Goal: Communication & Community: Participate in discussion

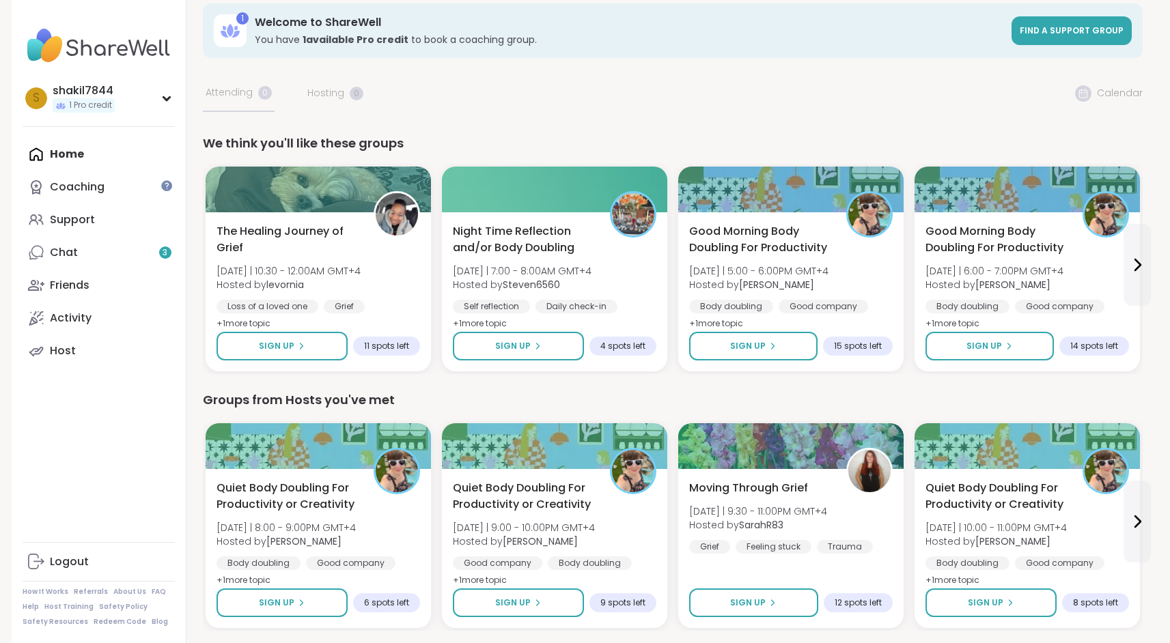
scroll to position [84, 0]
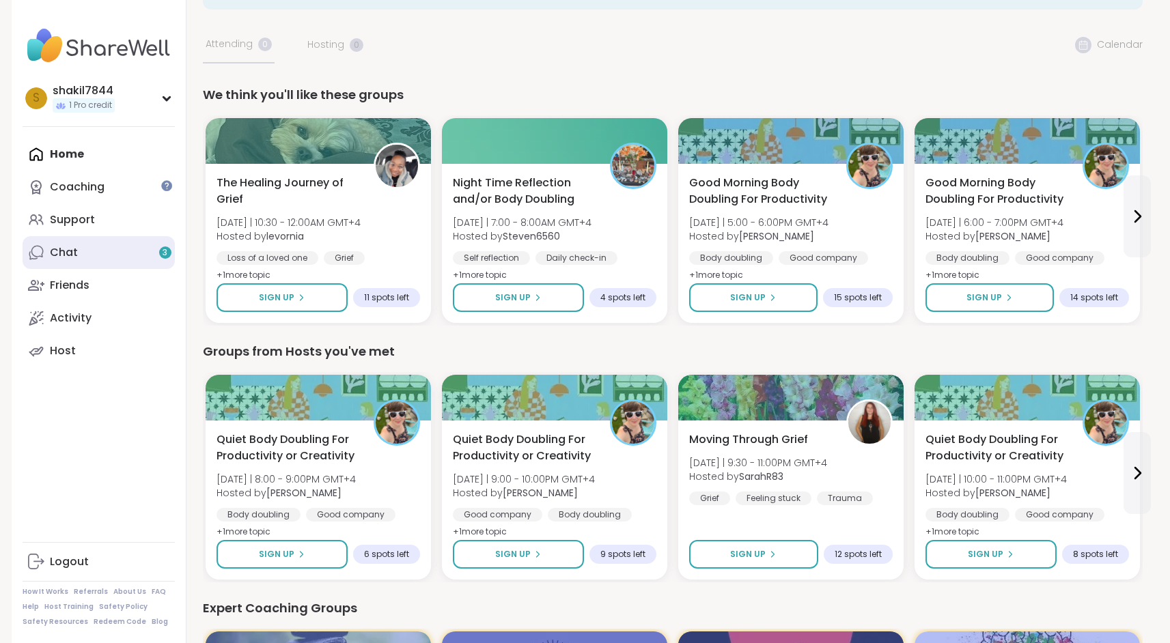
click at [82, 250] on link "Chat 3" at bounding box center [99, 252] width 152 height 33
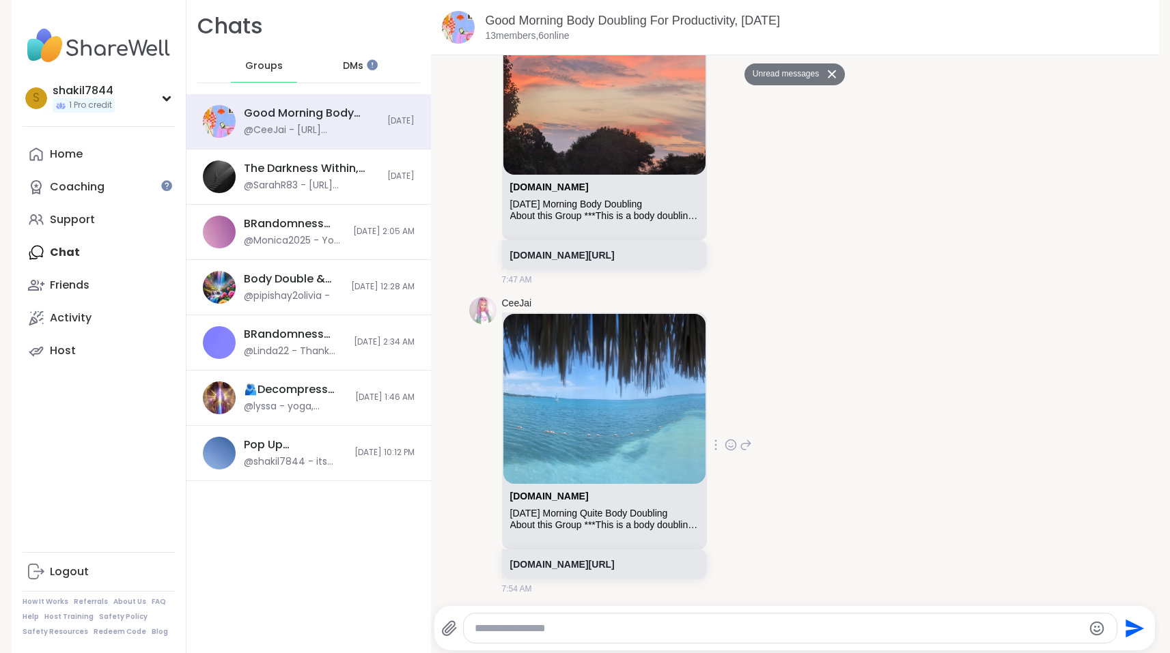
scroll to position [3647, 0]
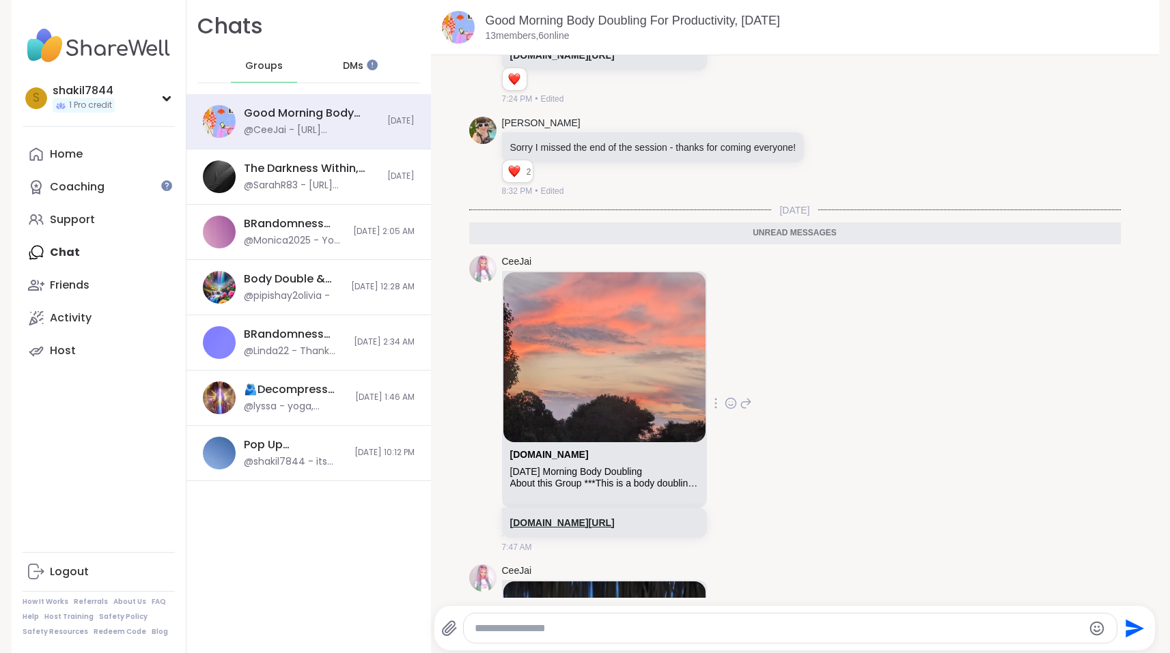
click at [584, 518] on link "sharewellnow.com/session/e9f0dbc2-e551-4f9c-994c-b435ea98174b" at bounding box center [562, 523] width 104 height 11
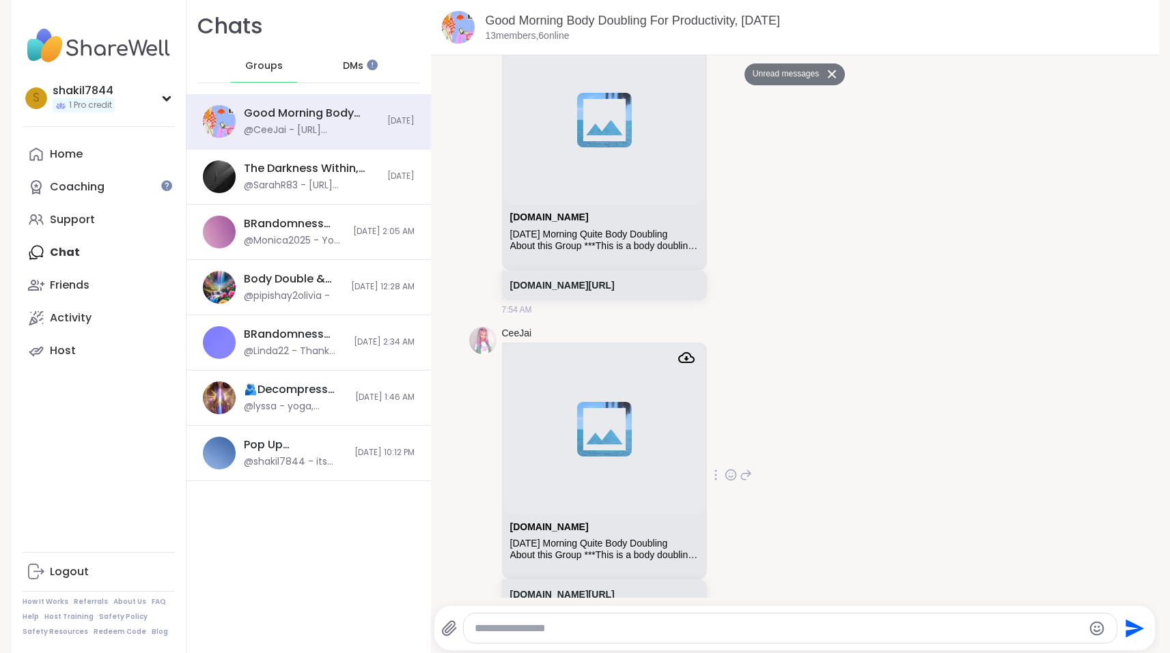
scroll to position [0, 0]
click at [615, 280] on link "sharewellnow.com/session/b62d79a9-c416-47e2-8974-ff7bd5f48cdb" at bounding box center [562, 285] width 104 height 11
click at [615, 589] on link "sharewellnow.com/session/78669722-a761-40ce-85e6-bc33dc03d12d" at bounding box center [562, 594] width 104 height 11
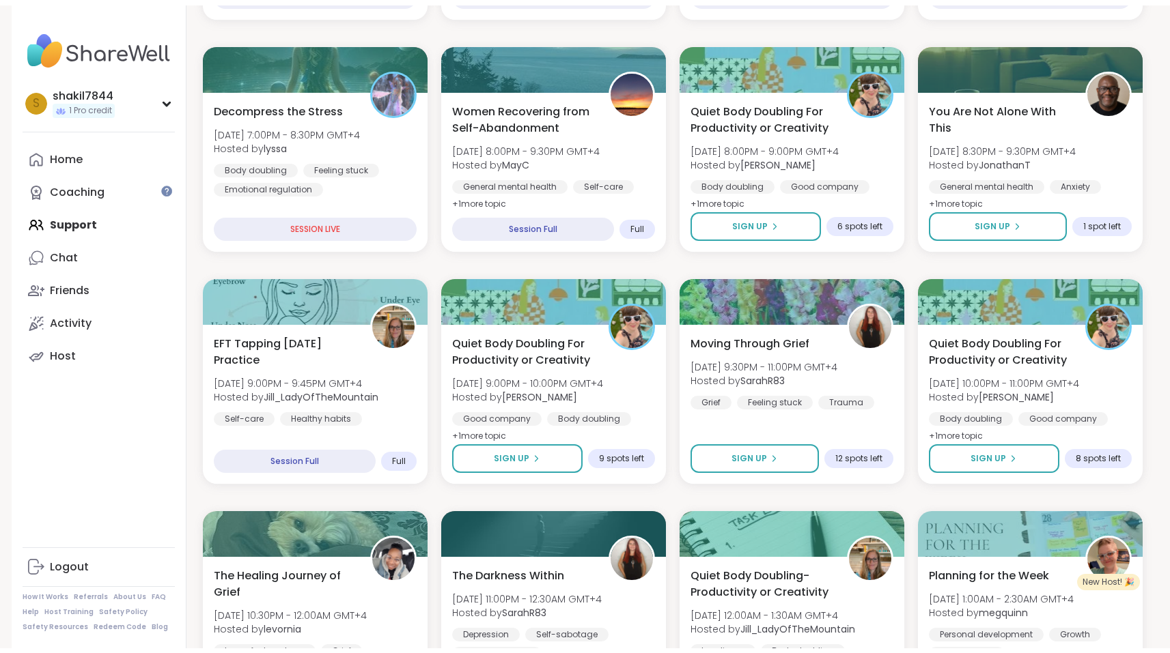
scroll to position [489, 0]
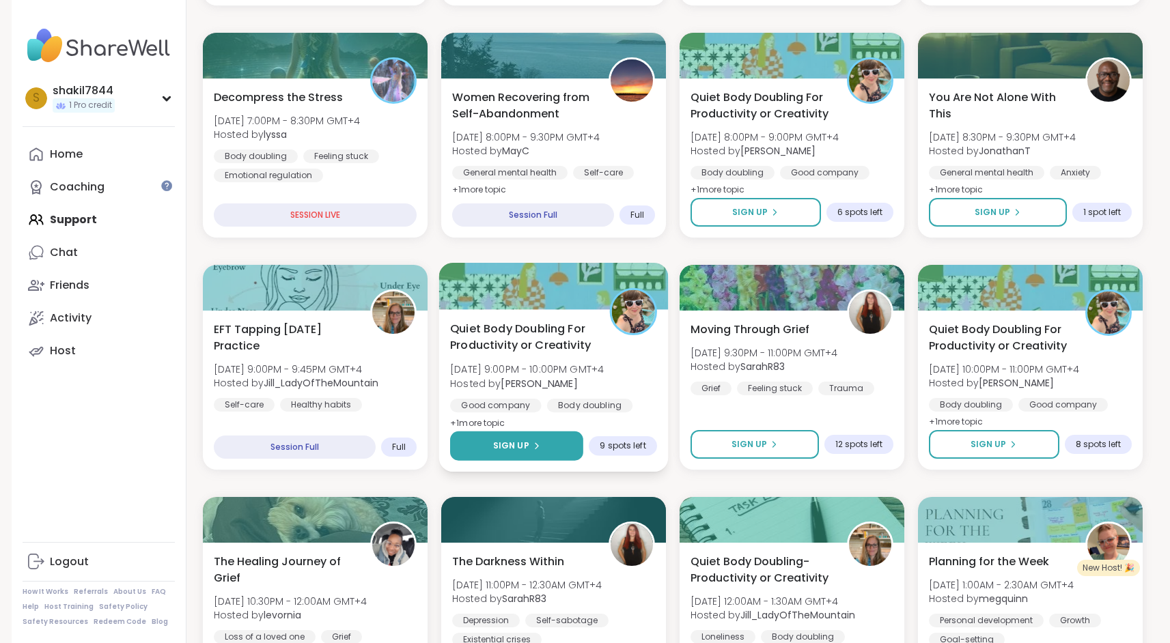
click at [524, 451] on span "Sign Up" at bounding box center [510, 446] width 36 height 12
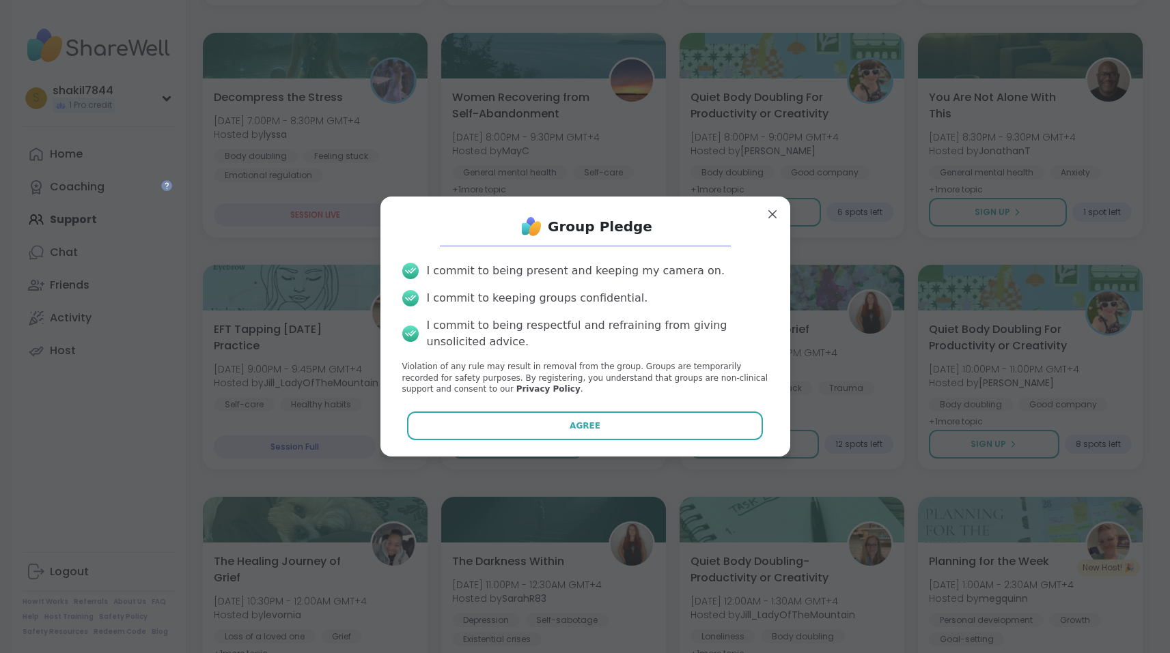
click at [571, 409] on div "Group Pledge I commit to being present and keeping my camera on. I commit to ke…" at bounding box center [585, 327] width 388 height 238
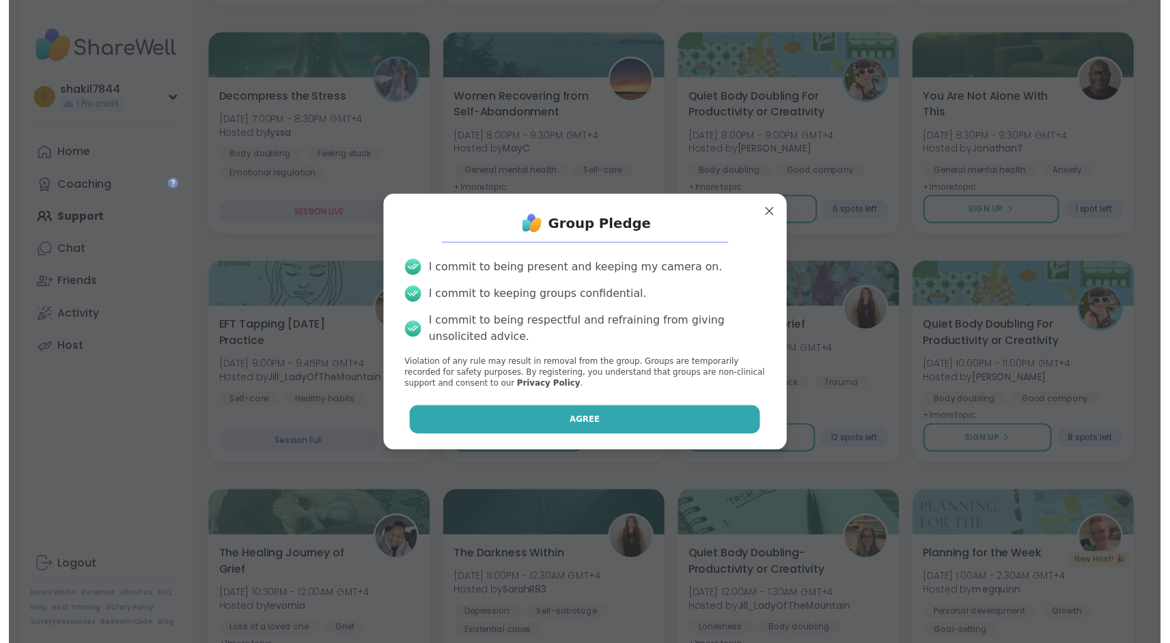
scroll to position [0, 0]
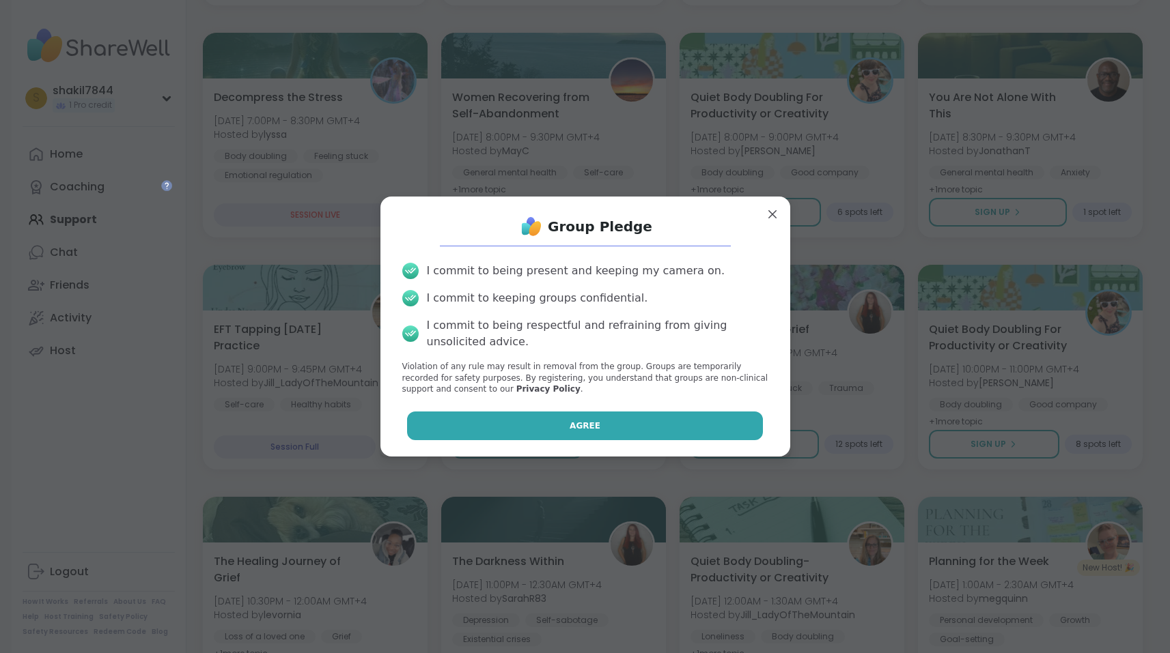
click at [572, 417] on button "Agree" at bounding box center [585, 426] width 356 height 29
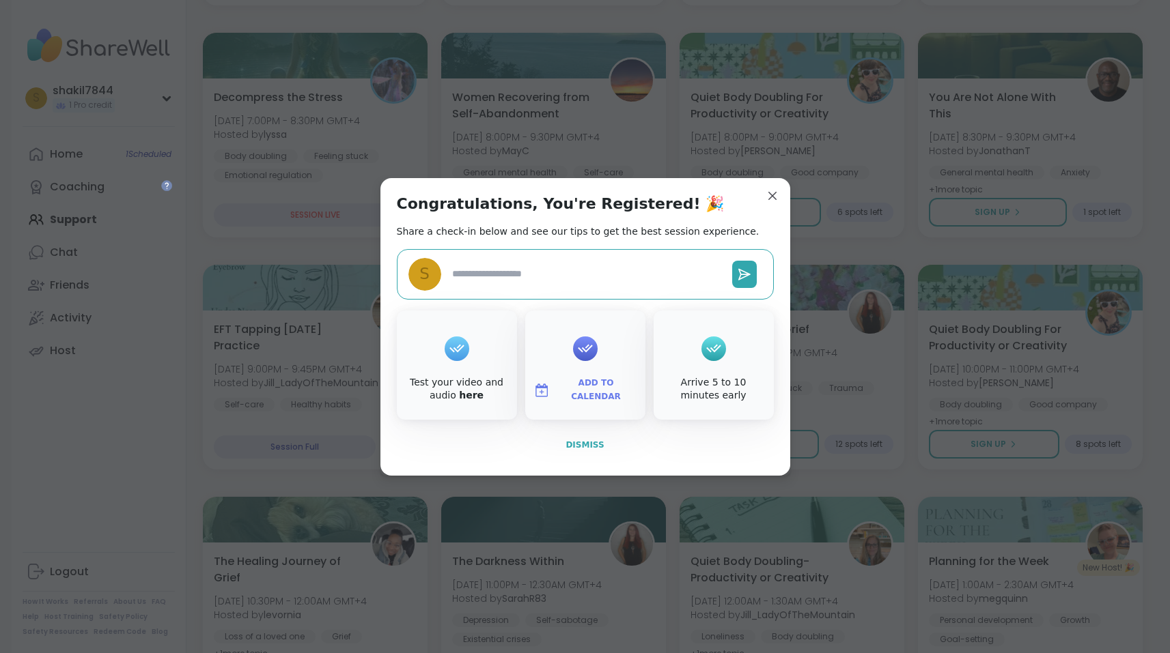
click at [611, 455] on button "Dismiss" at bounding box center [585, 445] width 377 height 29
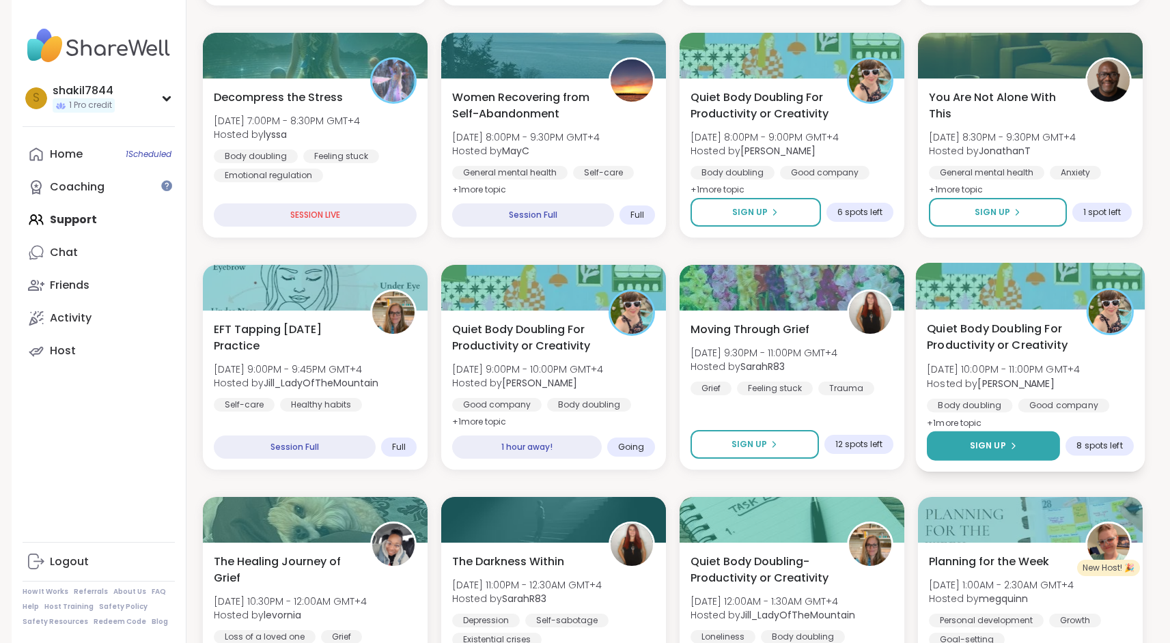
click at [986, 436] on button "Sign Up" at bounding box center [993, 446] width 133 height 29
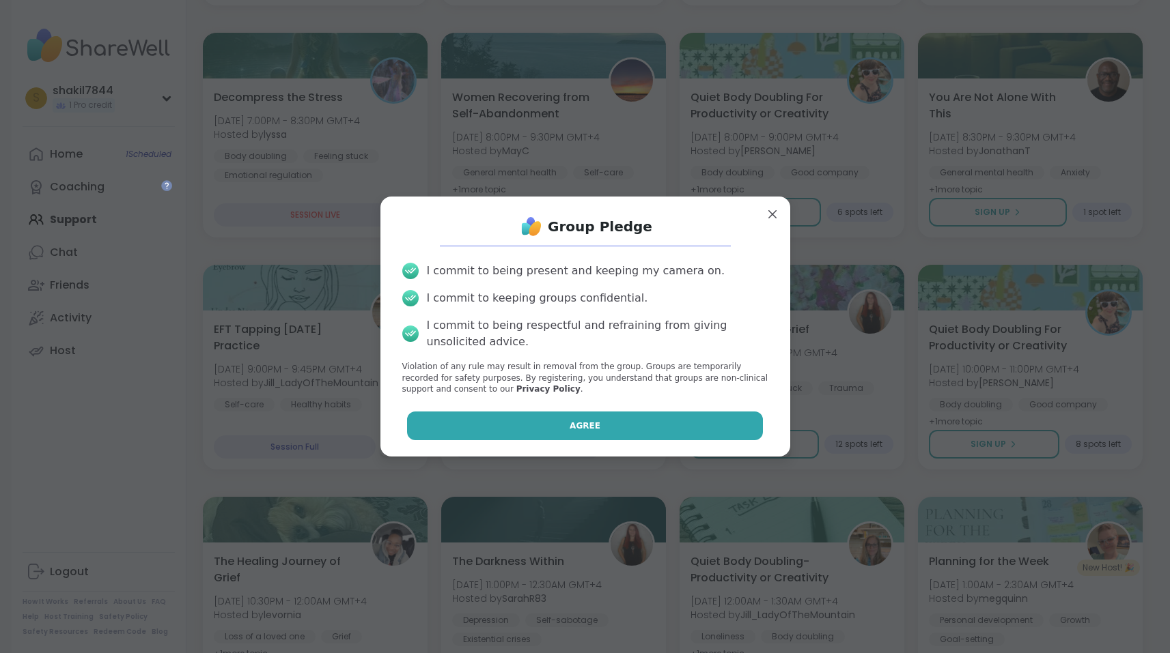
click at [590, 417] on button "Agree" at bounding box center [585, 426] width 356 height 29
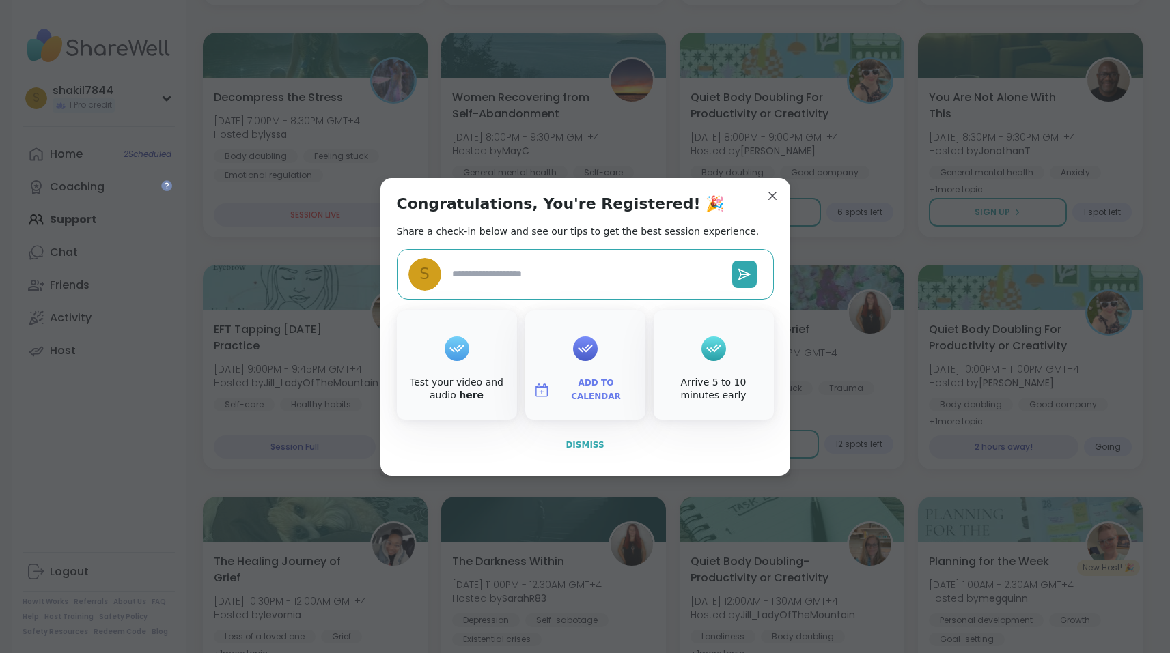
click at [584, 449] on span "Dismiss" at bounding box center [584, 445] width 38 height 10
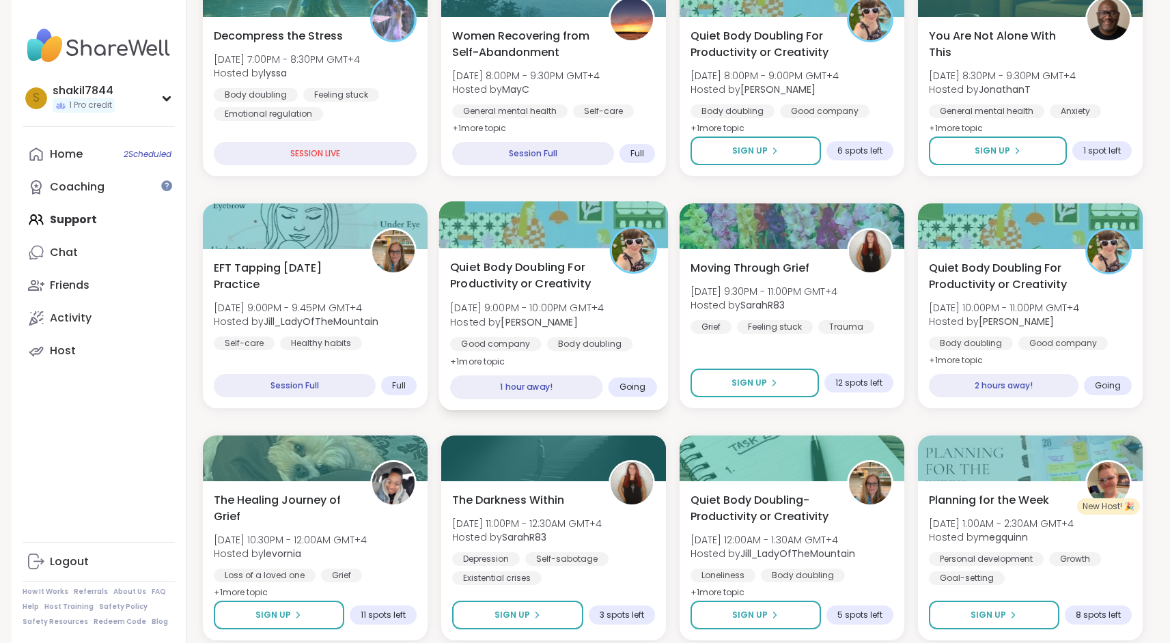
scroll to position [609, 0]
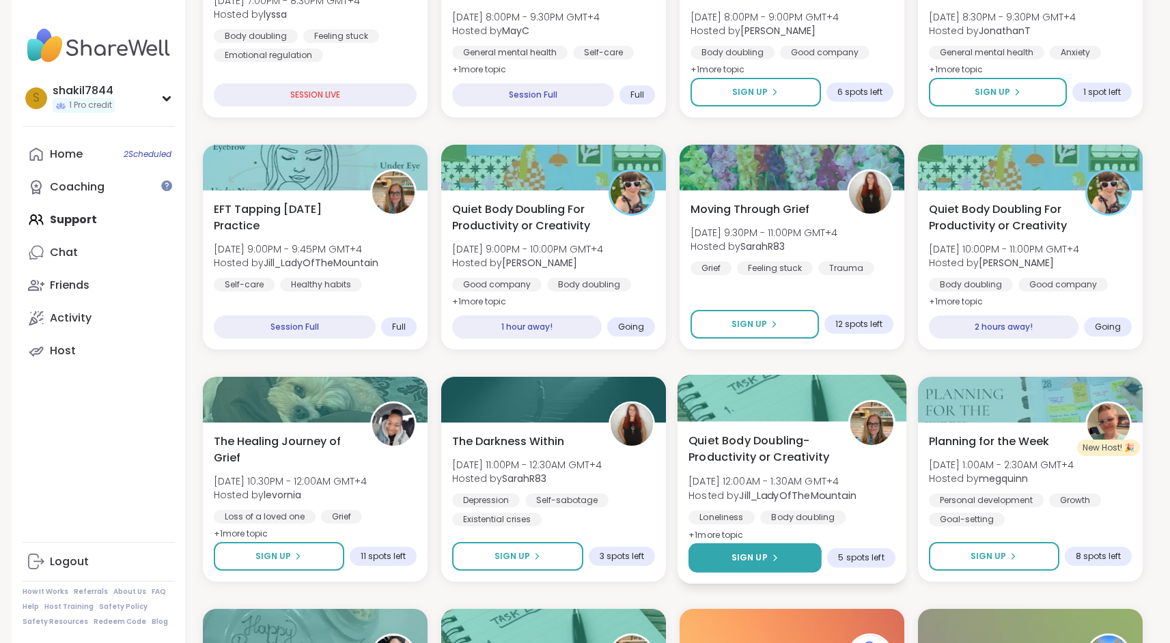
click at [768, 548] on button "Sign Up" at bounding box center [754, 558] width 133 height 29
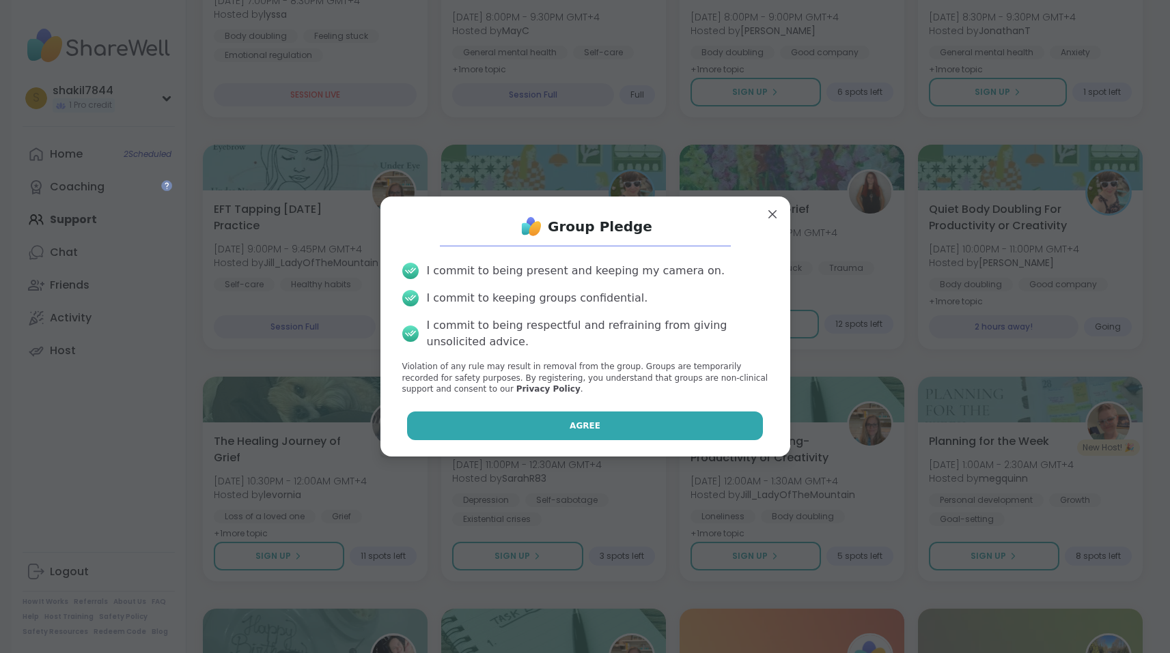
click at [683, 428] on button "Agree" at bounding box center [585, 426] width 356 height 29
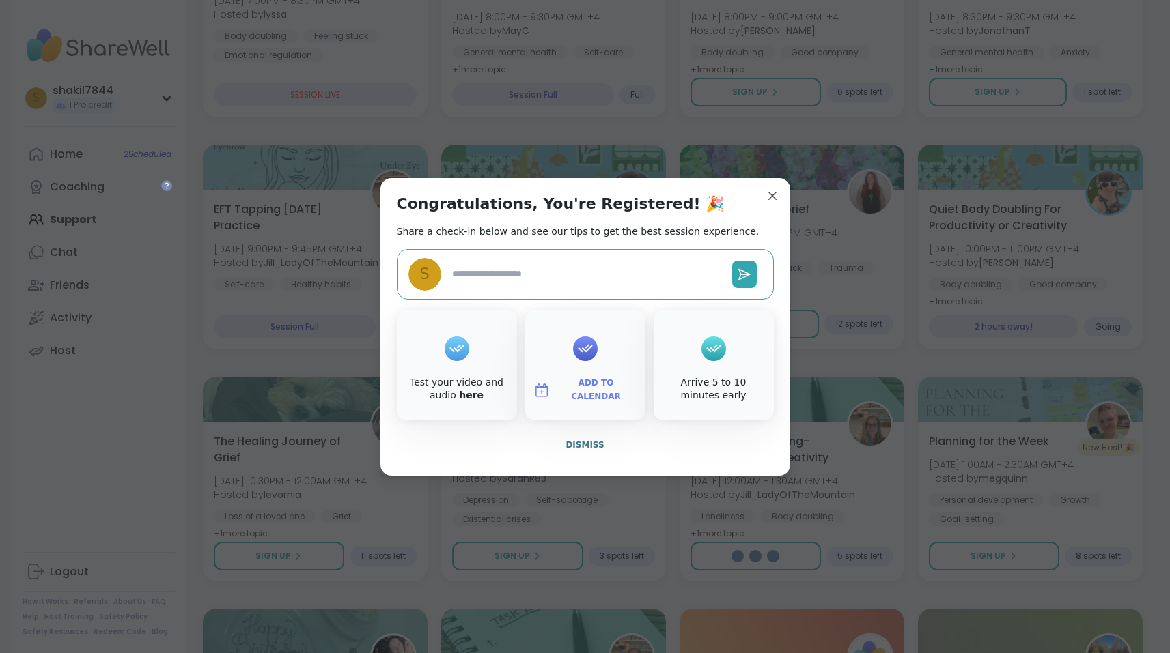
type textarea "*"
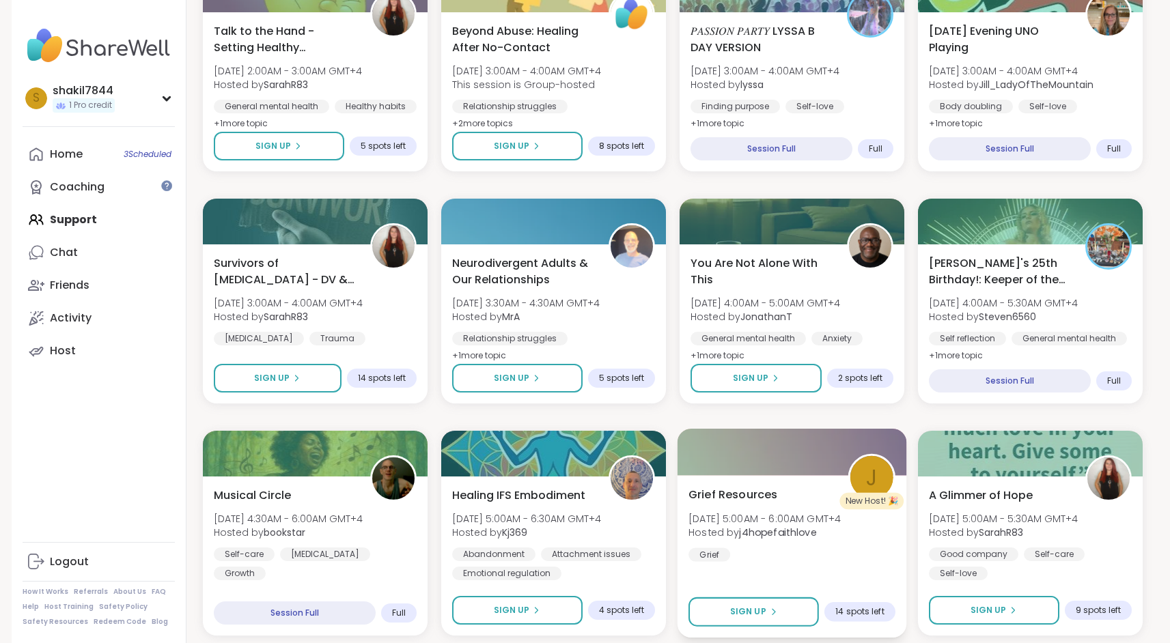
scroll to position [1493, 0]
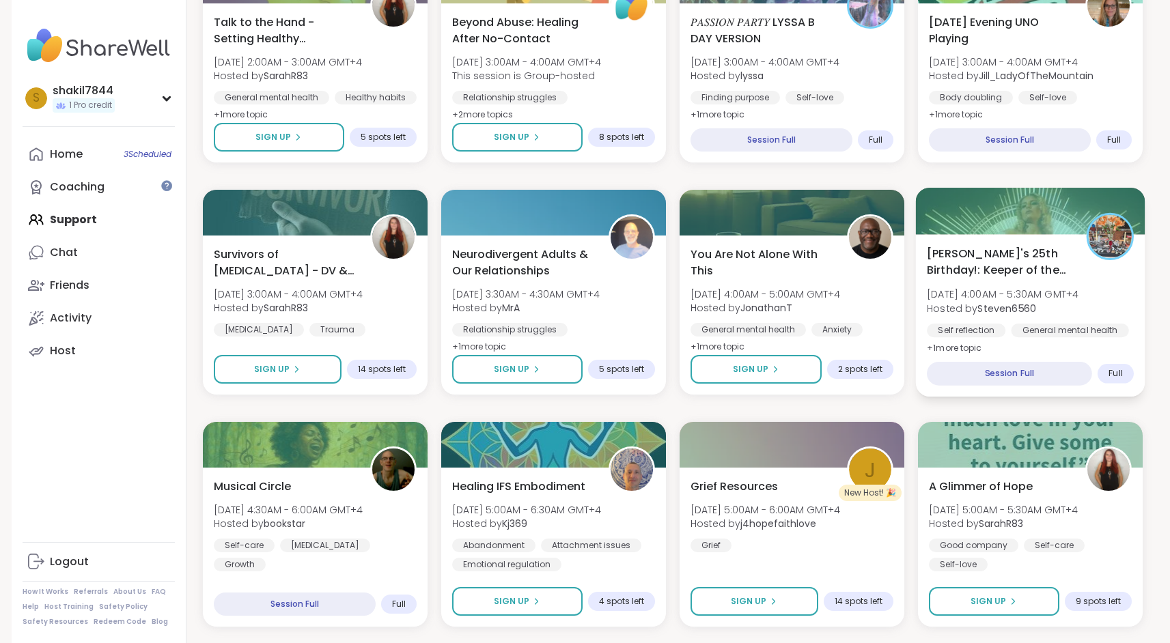
click at [1007, 306] on b "Steven6560" at bounding box center [1006, 308] width 59 height 14
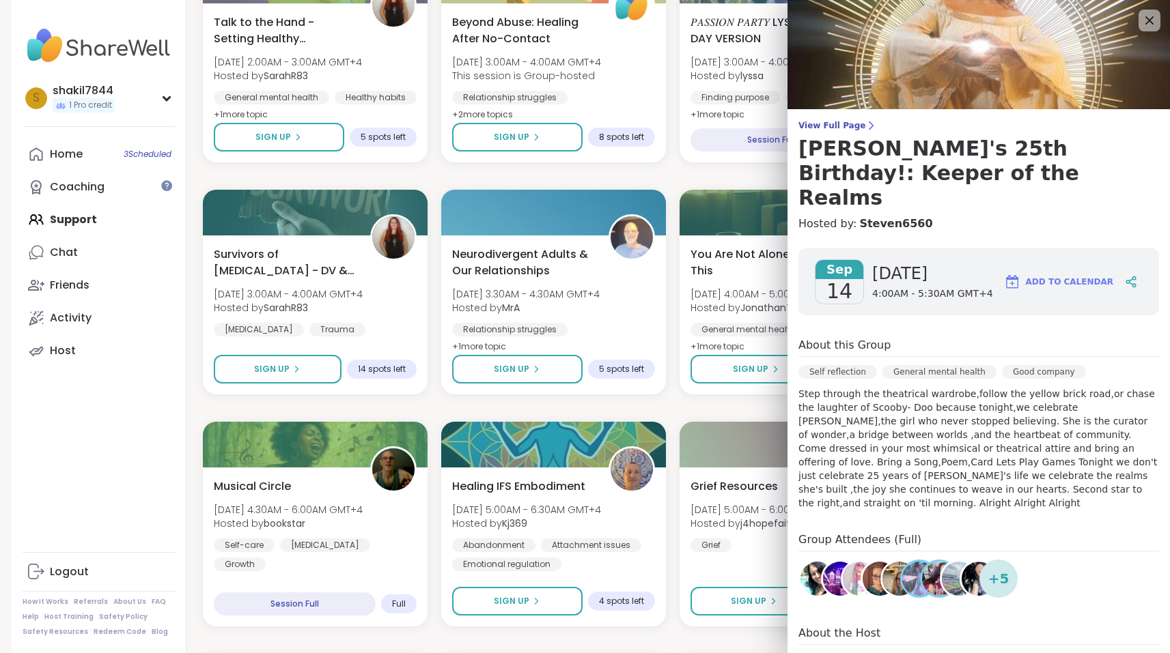
click at [990, 569] on span "+ 5" at bounding box center [998, 579] width 21 height 20
click at [939, 435] on p "Step through the theatrical wardrobe,follow the yellow brick road,or chase the …" at bounding box center [978, 448] width 361 height 123
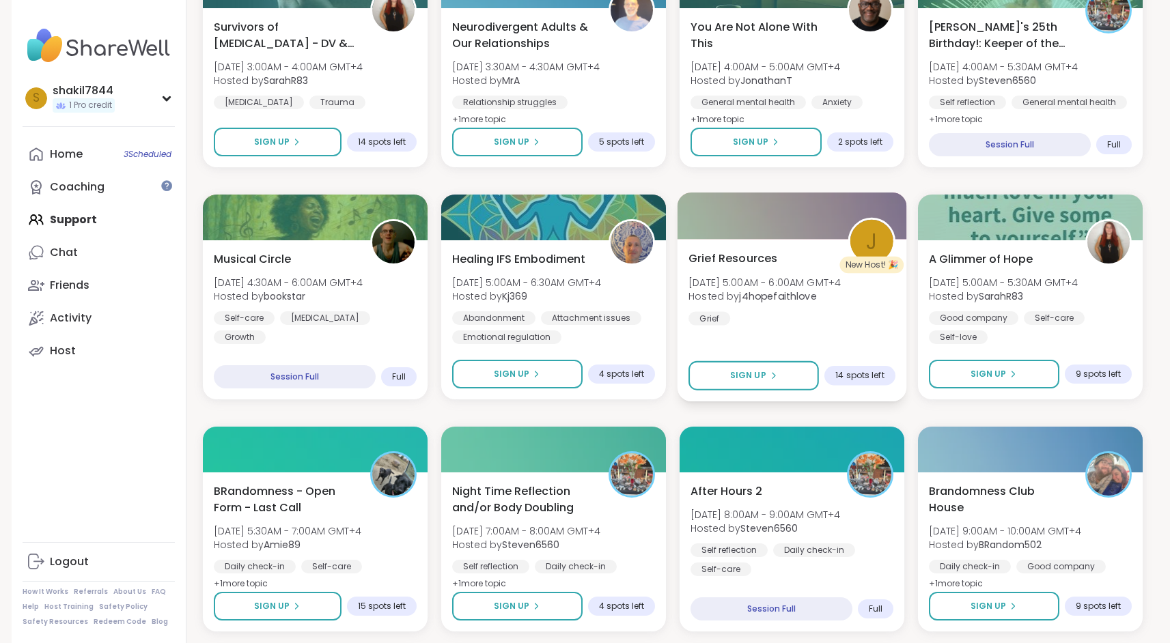
scroll to position [1764, 0]
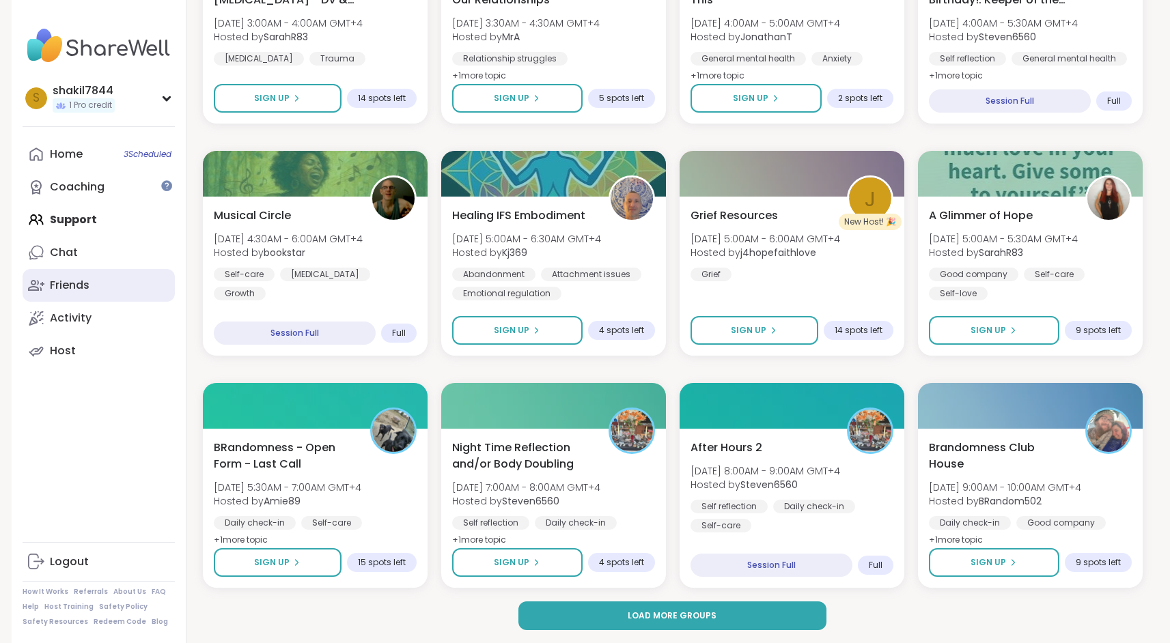
click at [87, 292] on link "Friends" at bounding box center [99, 285] width 152 height 33
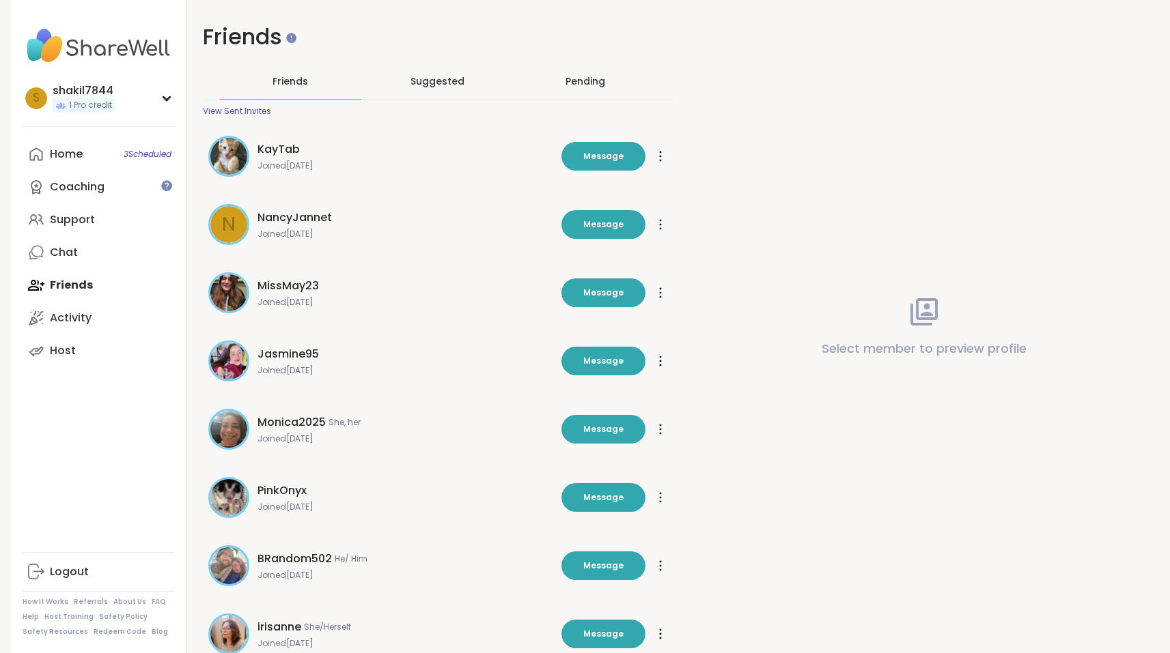
scroll to position [223, 0]
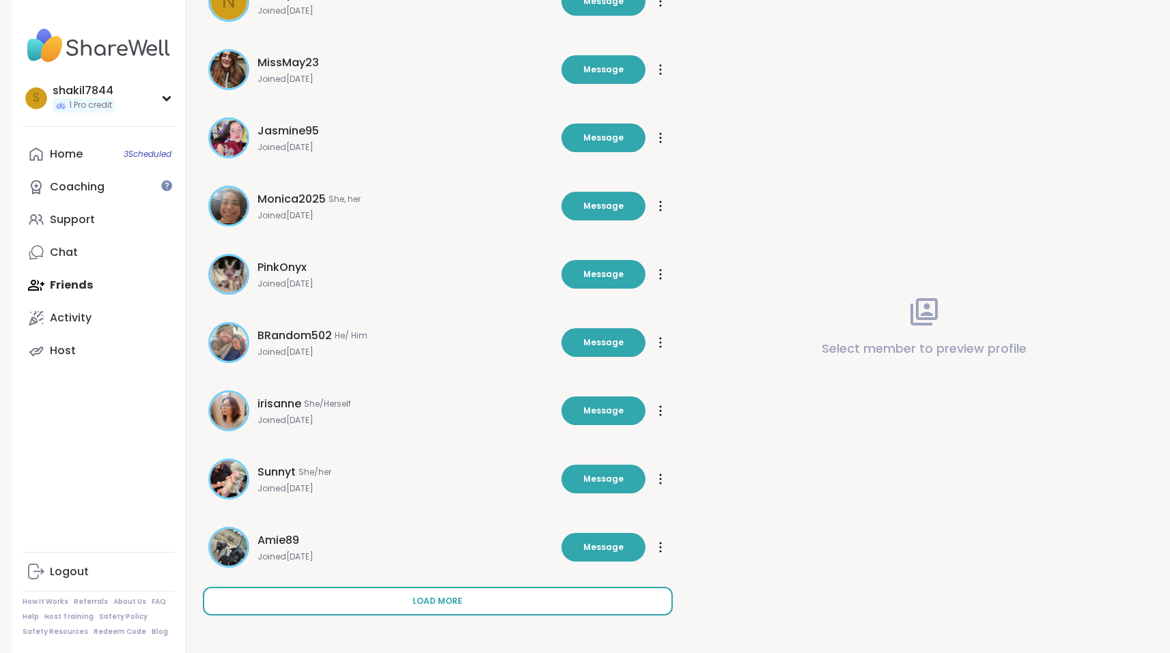
click at [412, 597] on button "Load more" at bounding box center [438, 601] width 470 height 29
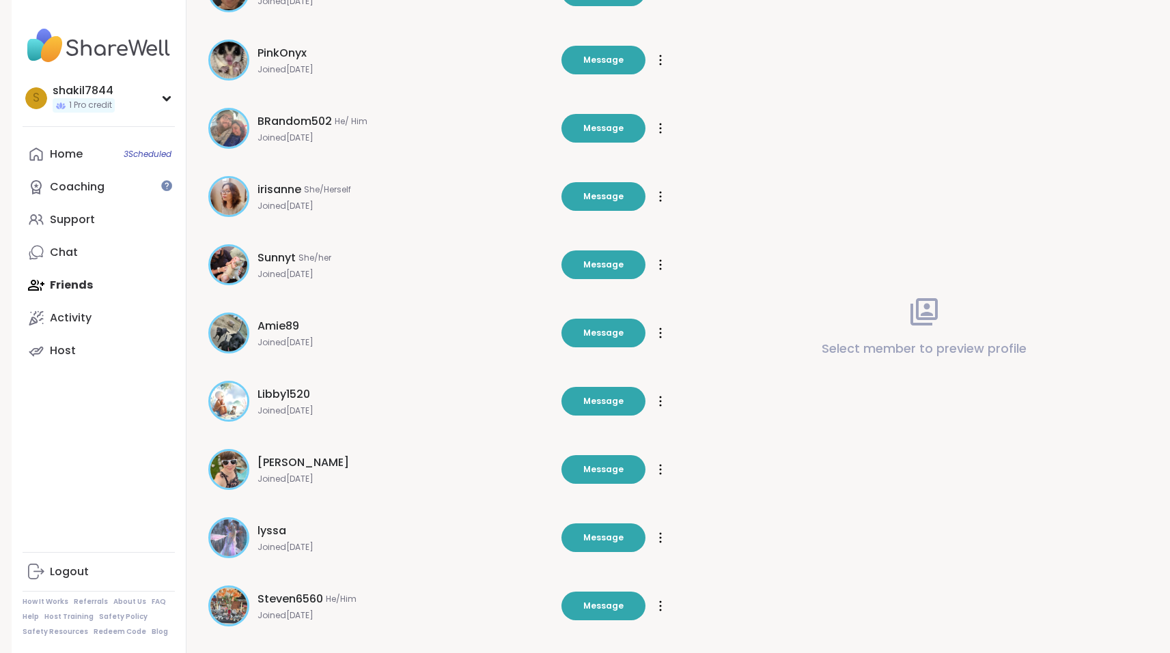
scroll to position [457, 0]
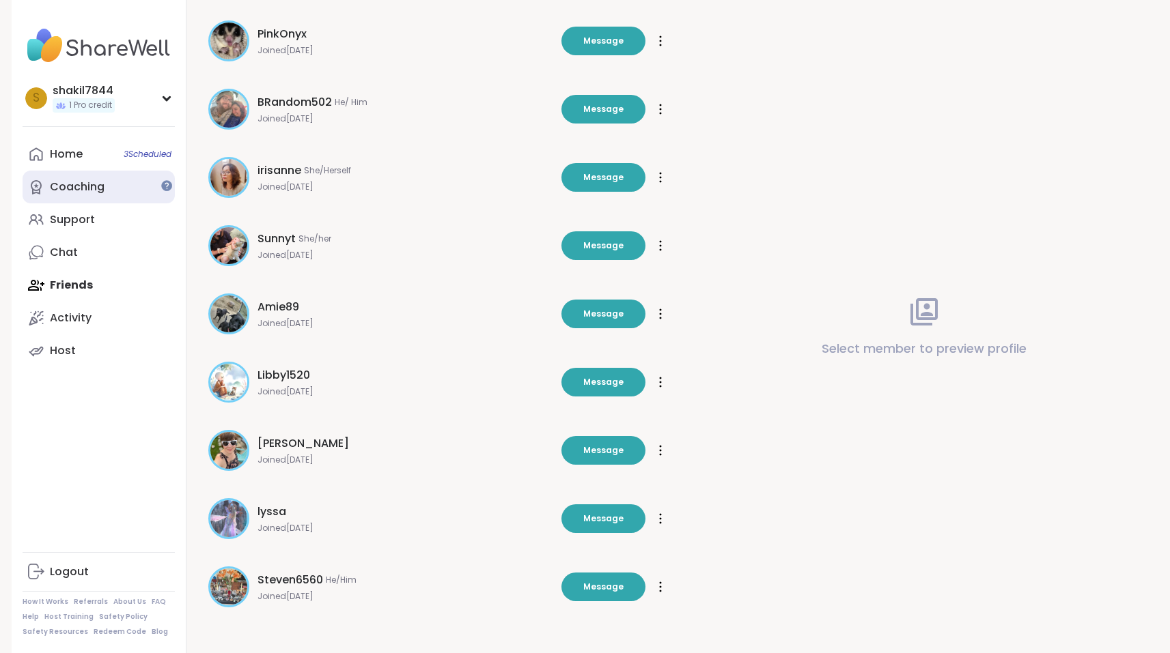
click at [104, 179] on link "Coaching" at bounding box center [99, 187] width 152 height 33
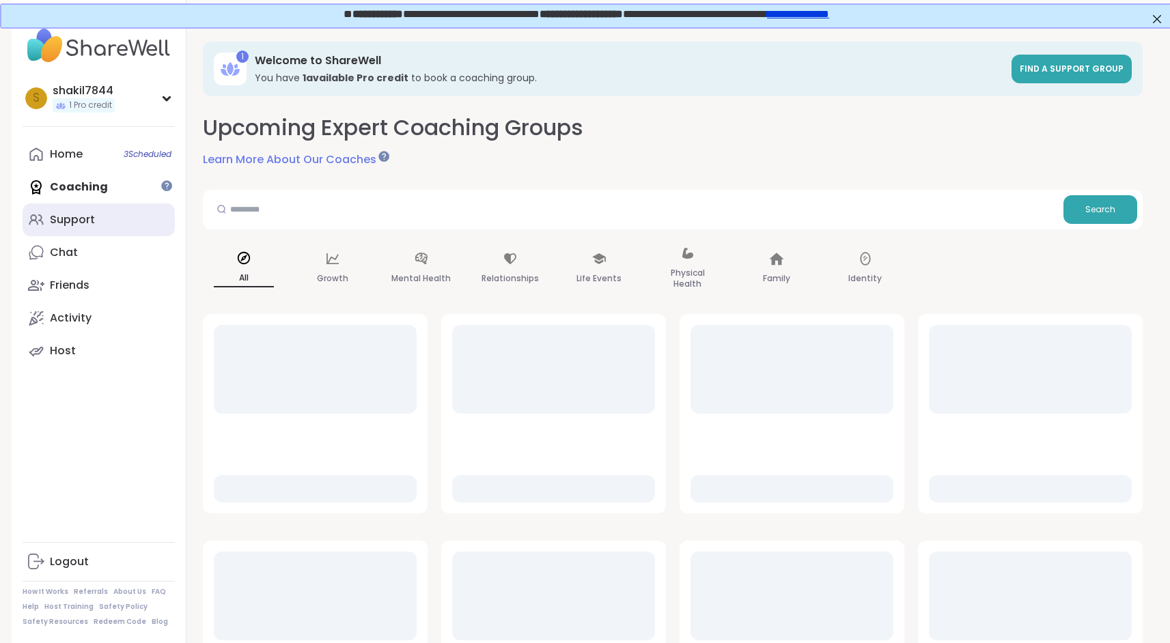
click at [102, 224] on link "Support" at bounding box center [99, 219] width 152 height 33
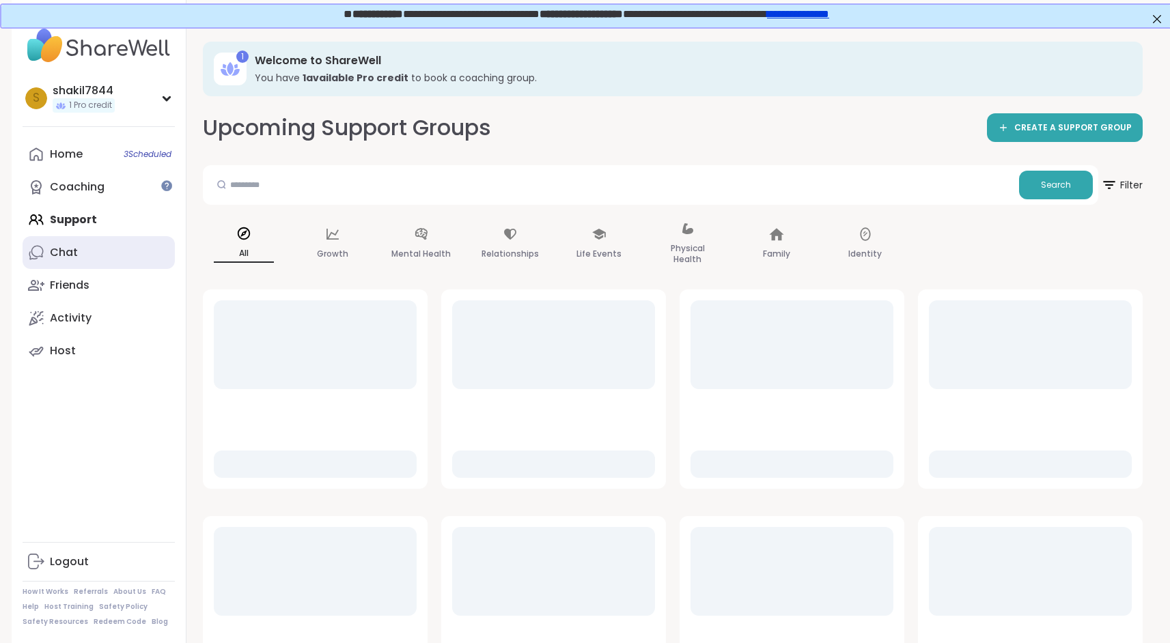
click at [99, 253] on link "Chat" at bounding box center [99, 252] width 152 height 33
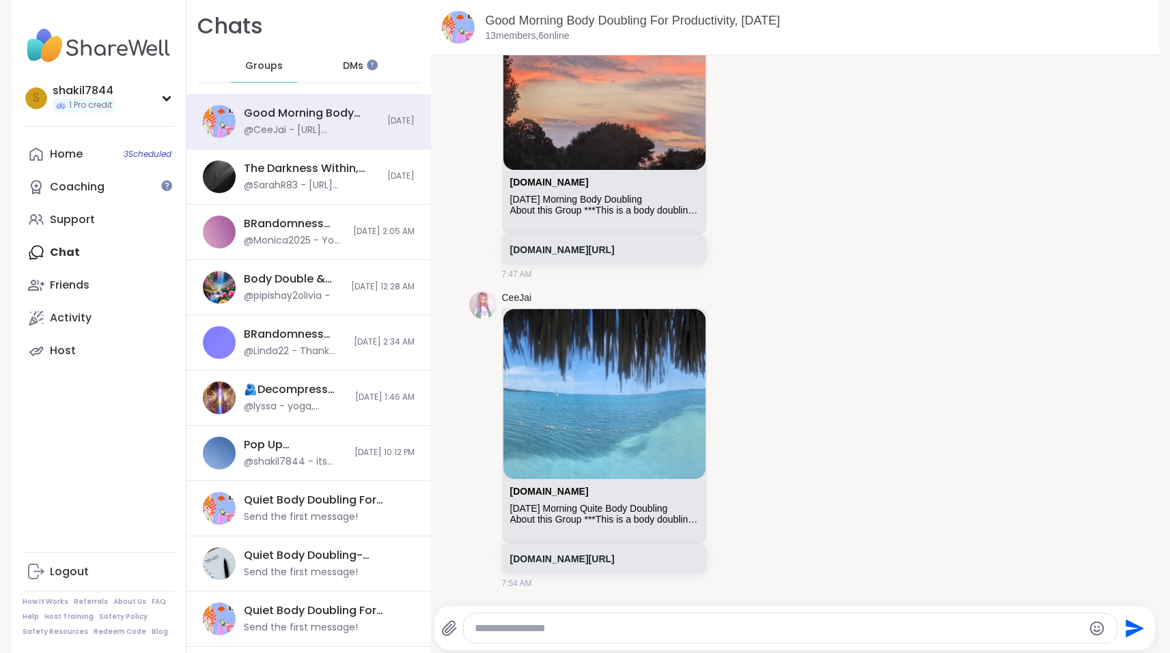
click at [348, 76] on div "DMs" at bounding box center [353, 66] width 67 height 33
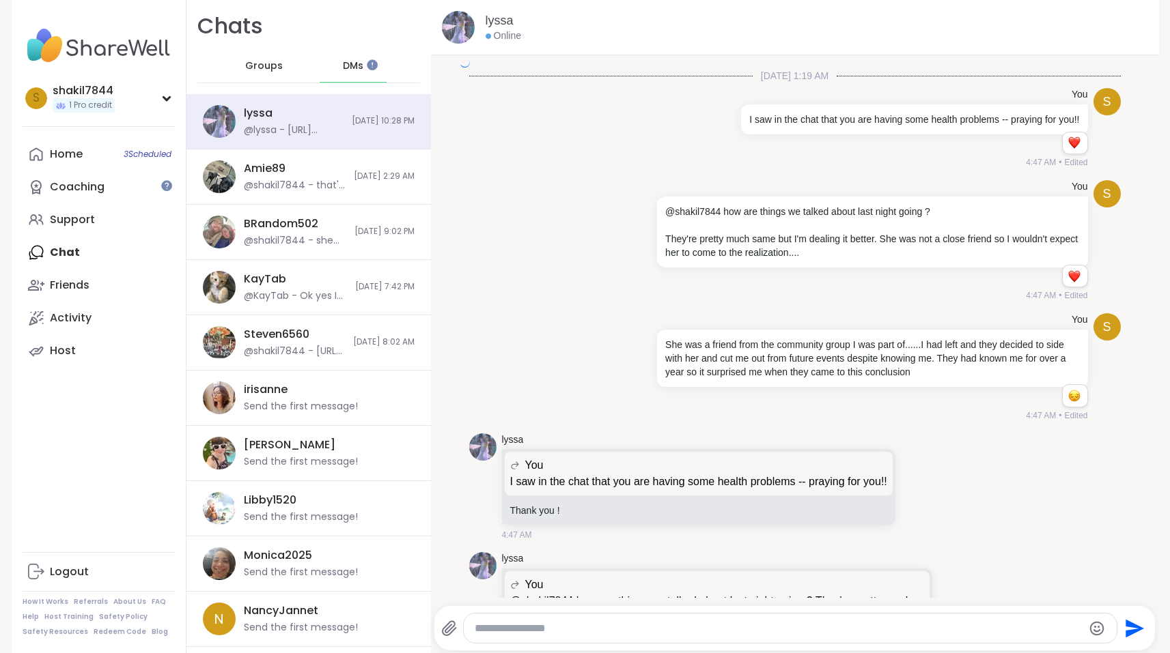
scroll to position [2462, 0]
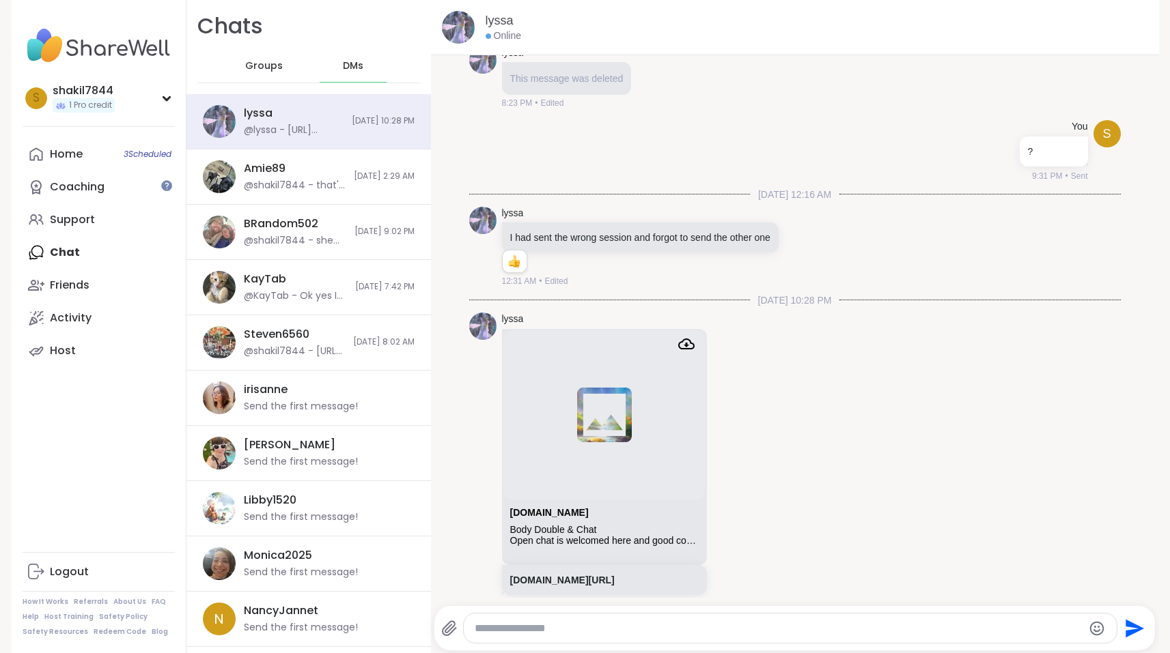
click at [505, 634] on textarea "Type your message" at bounding box center [779, 629] width 608 height 14
type textarea "**********"
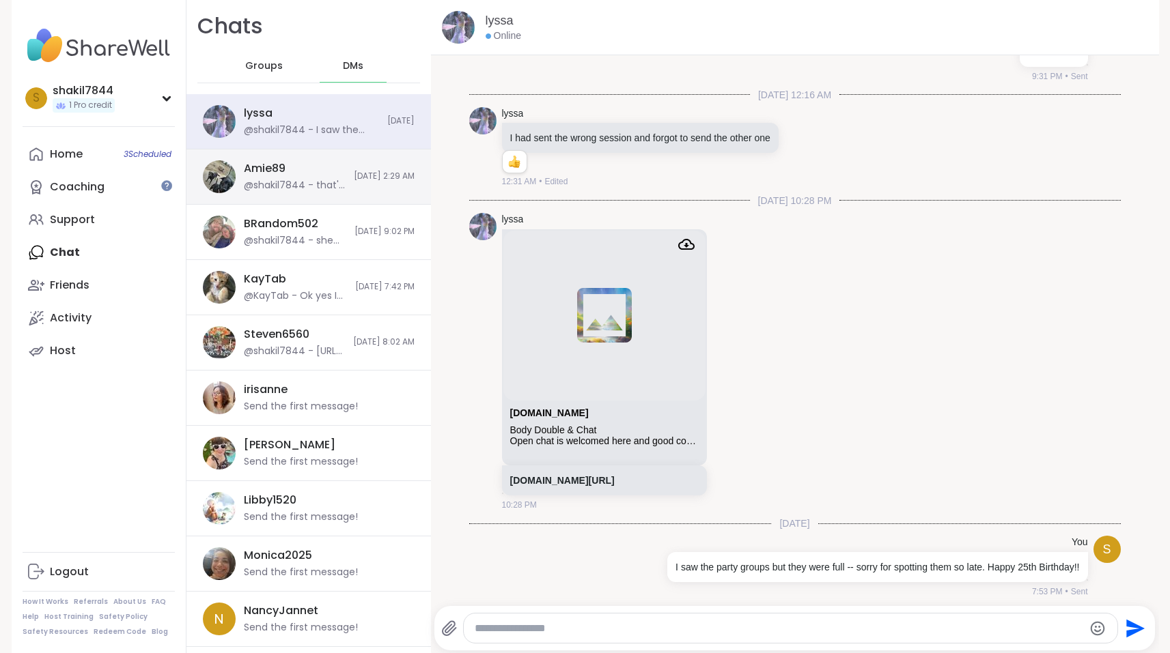
click at [333, 186] on div "Amie89 @shakil7844 - that's amazing!! 9/4/2025, 2:29 AM" at bounding box center [308, 177] width 244 height 55
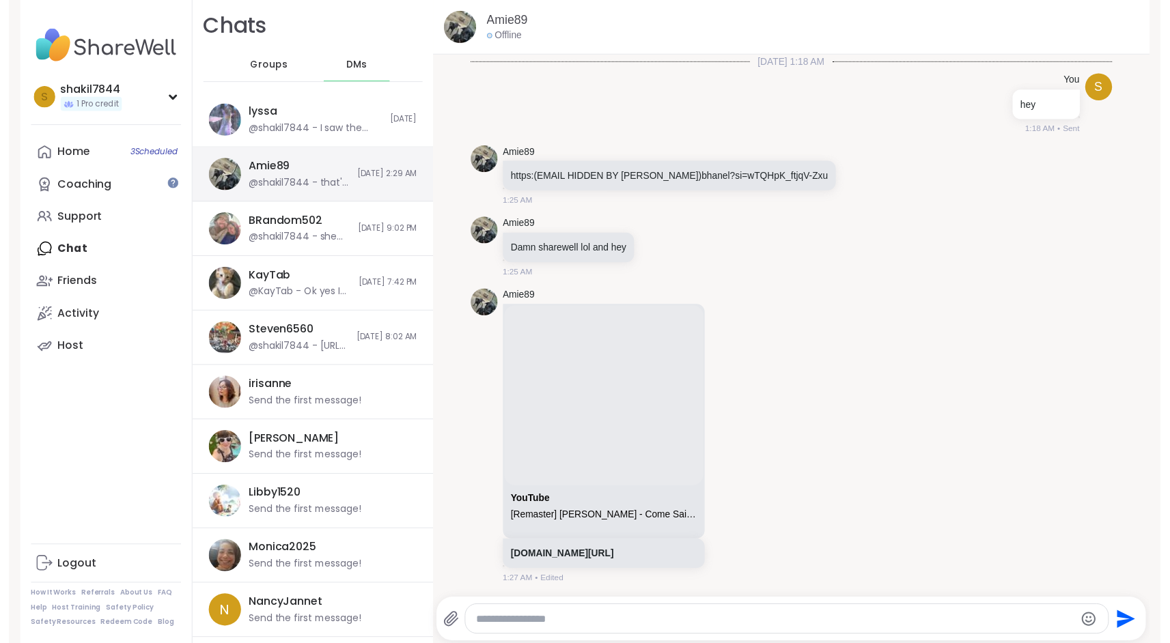
scroll to position [432, 0]
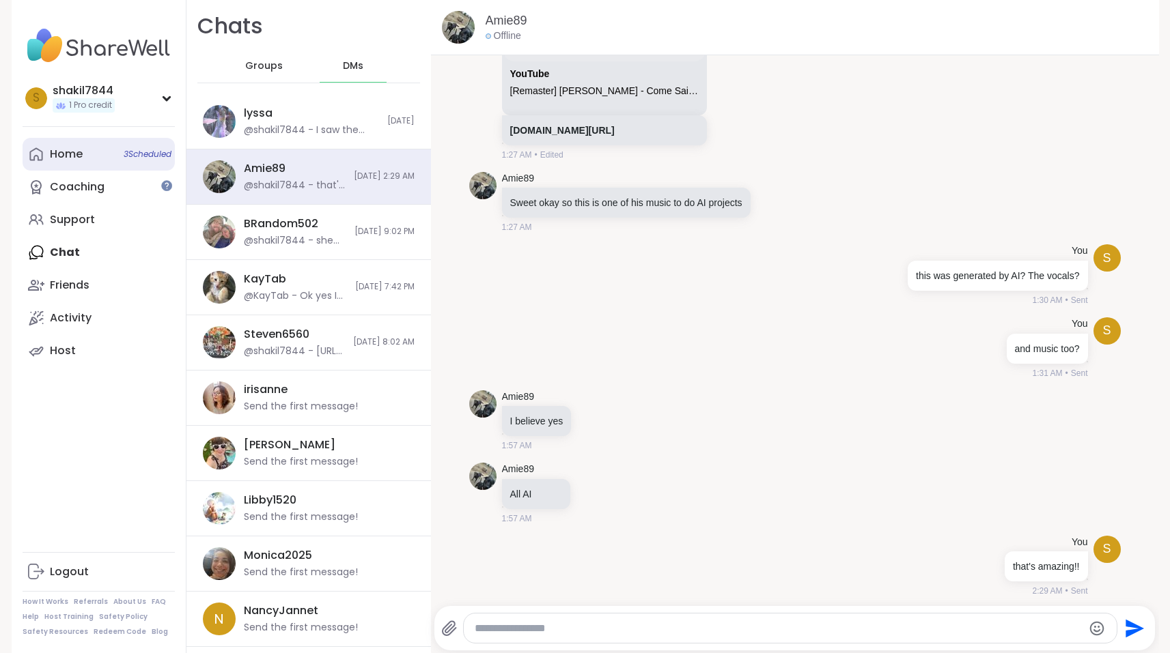
click at [84, 165] on link "Home 3 Scheduled" at bounding box center [99, 154] width 152 height 33
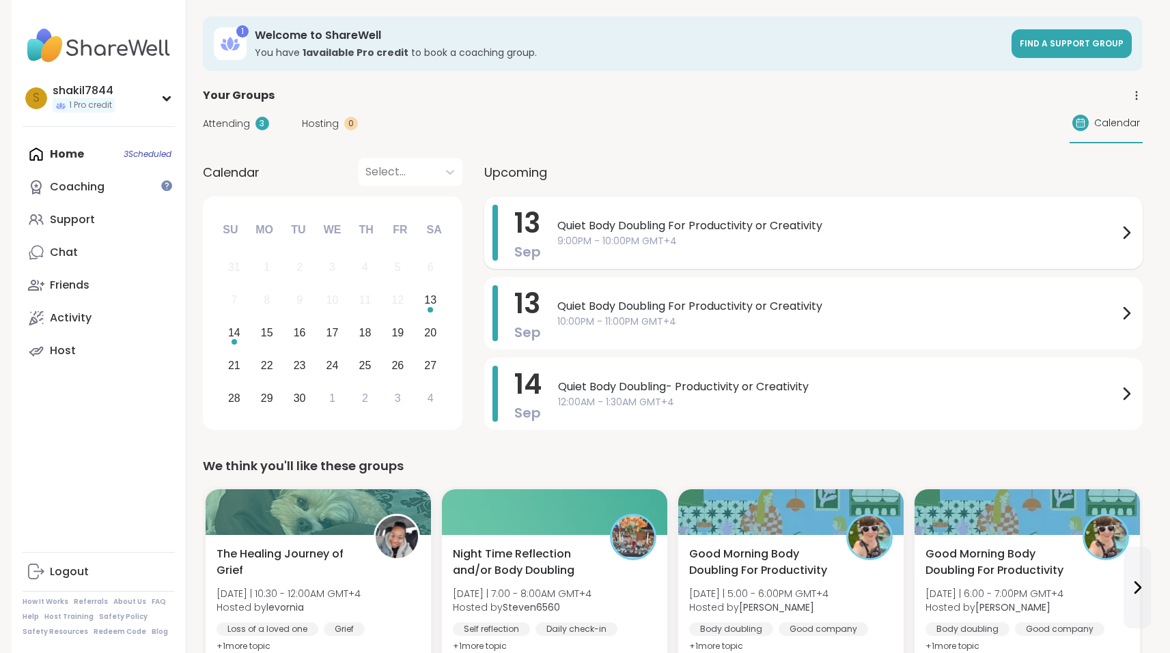
drag, startPoint x: 1164, startPoint y: 19, endPoint x: 931, endPoint y: 240, distance: 320.7
click at [931, 240] on span "9:00PM - 10:00PM GMT+4" at bounding box center [837, 241] width 561 height 14
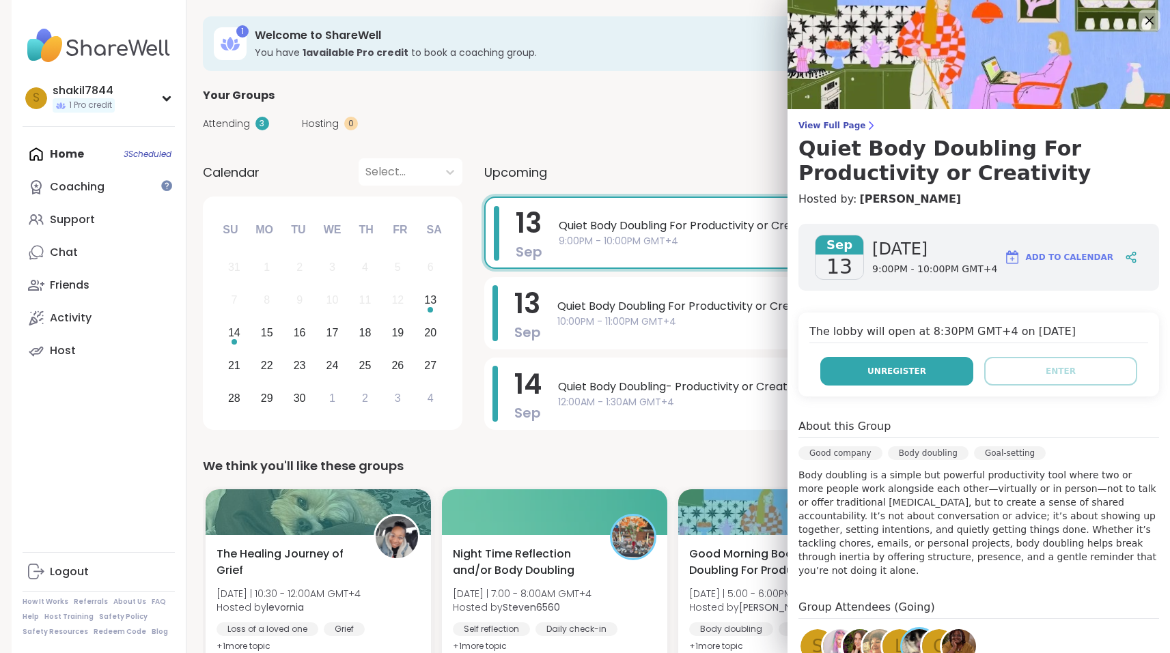
click at [928, 360] on button "Unregister" at bounding box center [896, 371] width 153 height 29
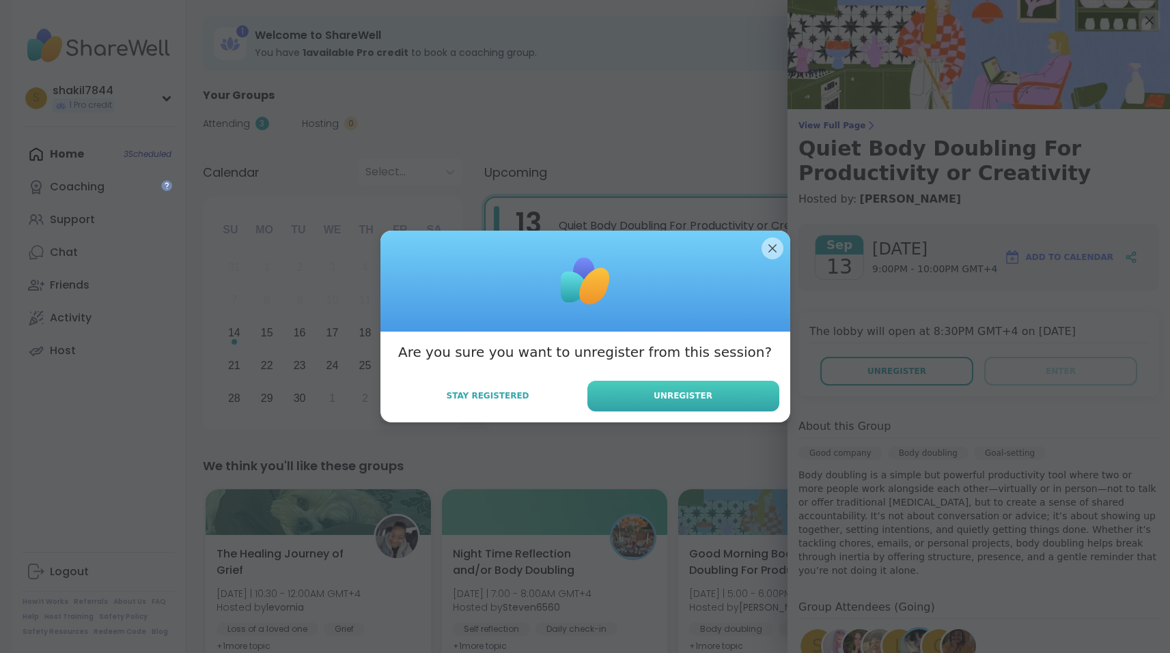
click at [646, 395] on button "Unregister" at bounding box center [683, 396] width 192 height 31
